Goal: Navigation & Orientation: Find specific page/section

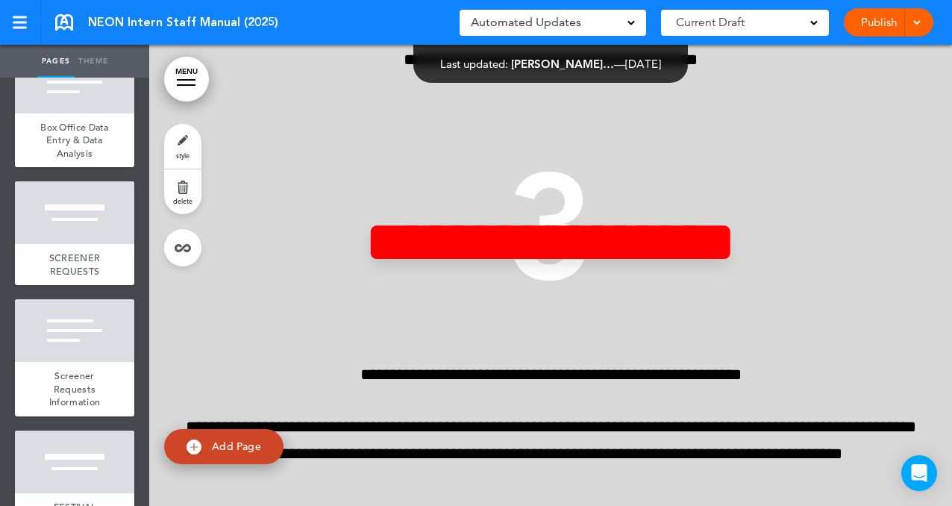
scroll to position [3084, 0]
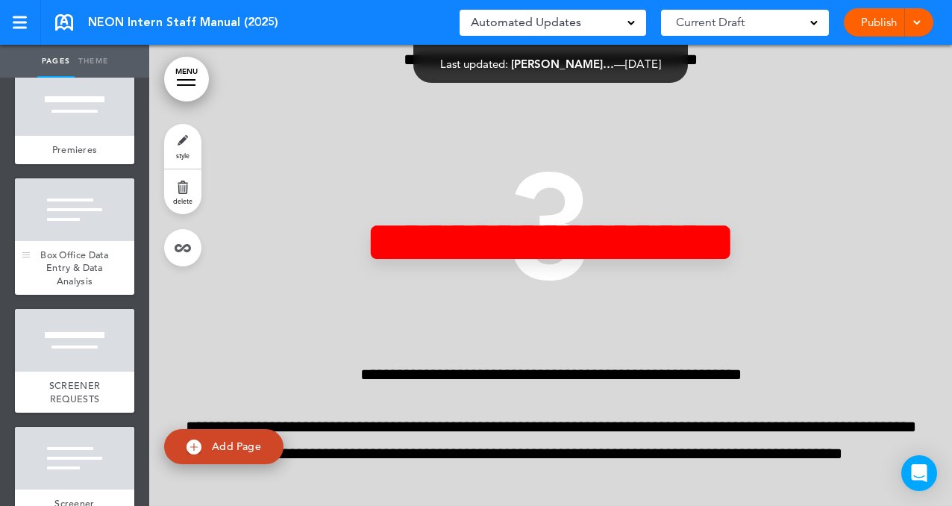
click at [103, 265] on span "Box Office Data Entry & Data Analysis" at bounding box center [74, 267] width 69 height 39
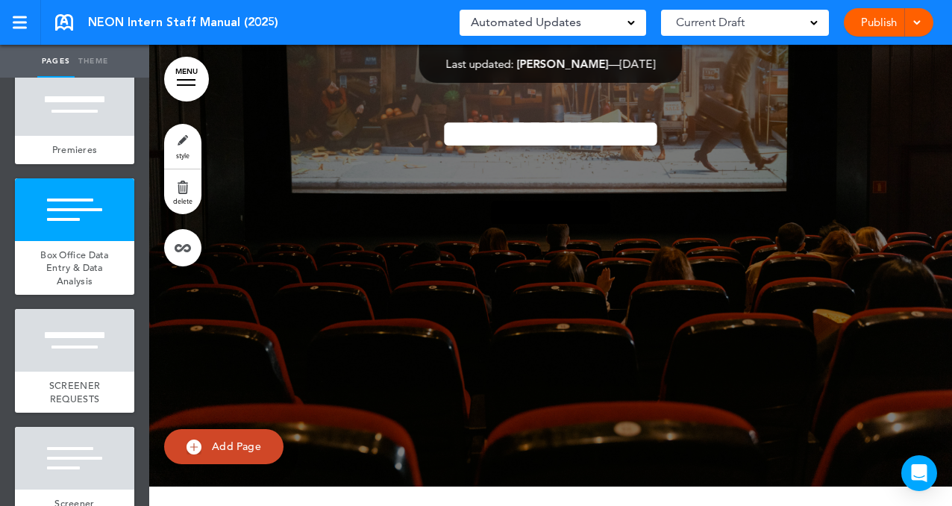
scroll to position [27777, 0]
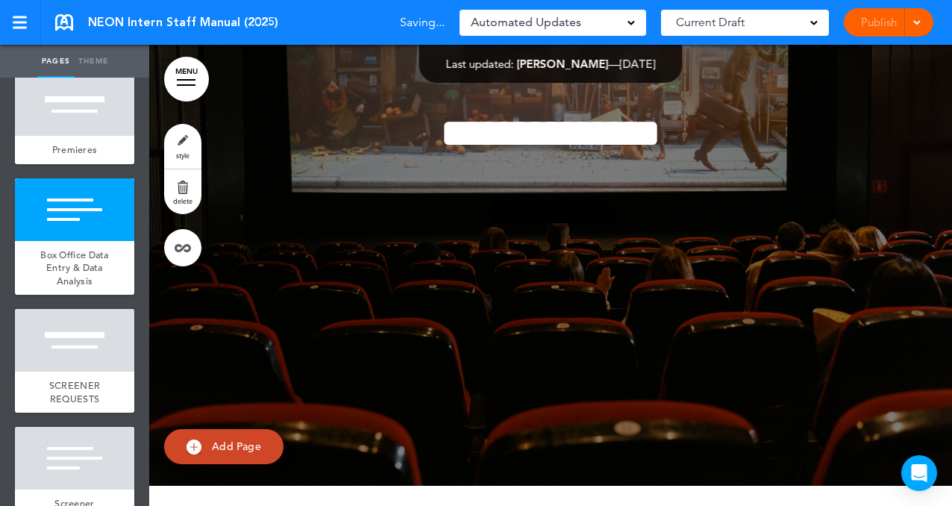
click at [880, 17] on div "Publish Publish Preview Draft" at bounding box center [889, 22] width 90 height 28
click at [22, 22] on div at bounding box center [20, 23] width 14 height 2
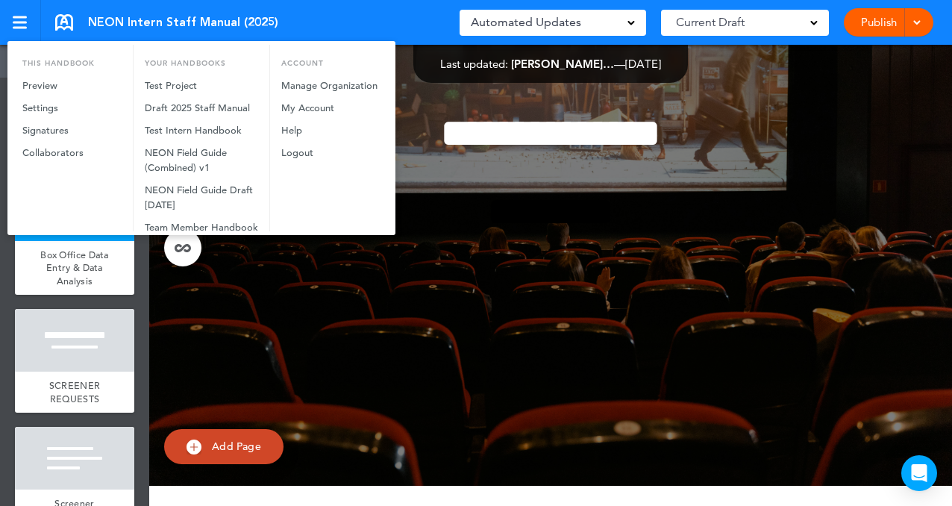
click at [66, 31] on div at bounding box center [476, 253] width 952 height 506
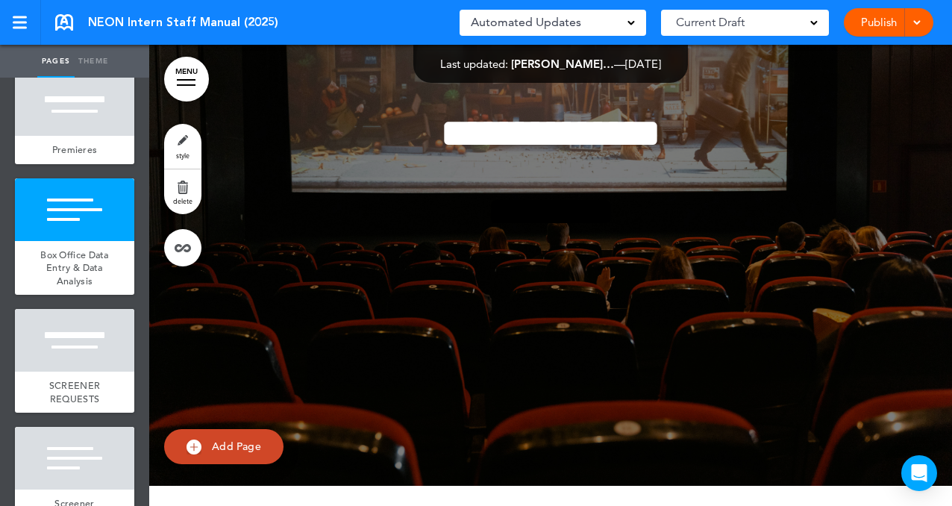
click at [66, 28] on link at bounding box center [64, 22] width 18 height 16
